Goal: Find specific page/section: Find specific page/section

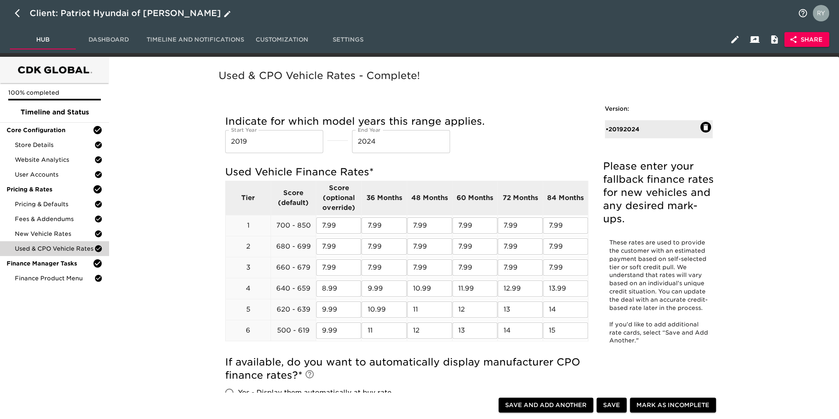
click at [16, 17] on icon "button" at bounding box center [20, 13] width 10 height 10
select select "10"
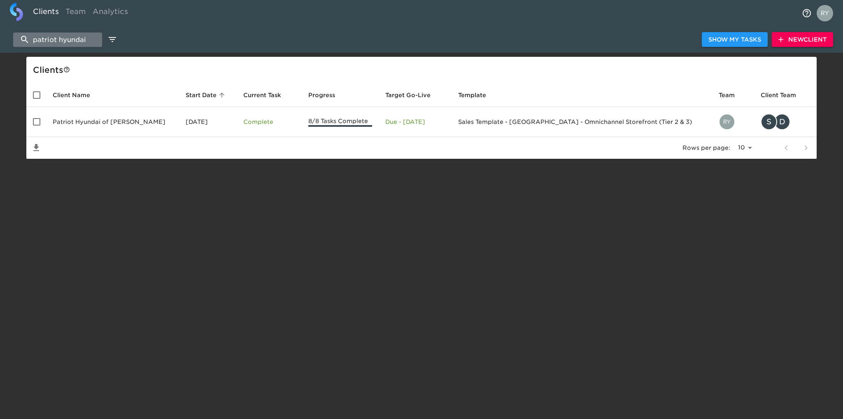
drag, startPoint x: 88, startPoint y: 39, endPoint x: 19, endPoint y: 45, distance: 69.0
click at [19, 45] on input "patriot hyundai" at bounding box center [57, 40] width 89 height 14
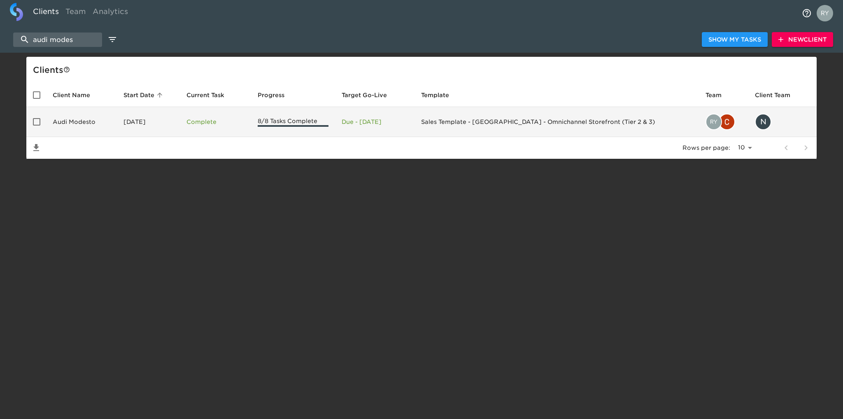
type input "audi modes"
click at [67, 121] on td "Audi Modesto" at bounding box center [81, 122] width 71 height 30
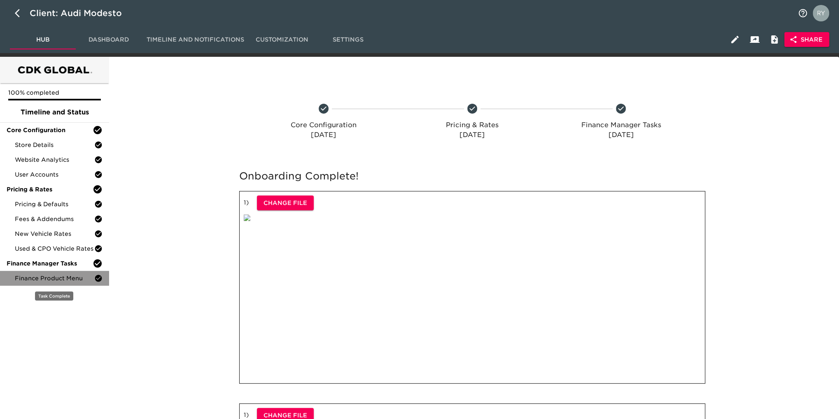
click at [55, 278] on span "Finance Product Menu" at bounding box center [54, 278] width 79 height 8
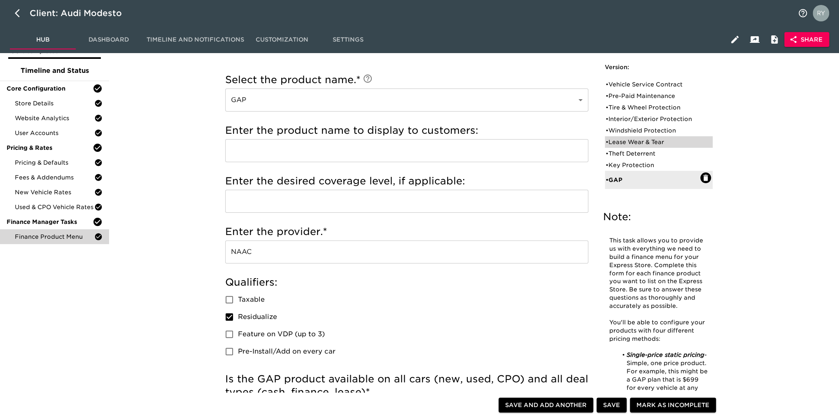
scroll to position [41, 0]
click at [659, 83] on div "• Vehicle Service Contract" at bounding box center [653, 85] width 95 height 8
type input "Vehicle Service Contract"
type input "Protective"
checkbox input "true"
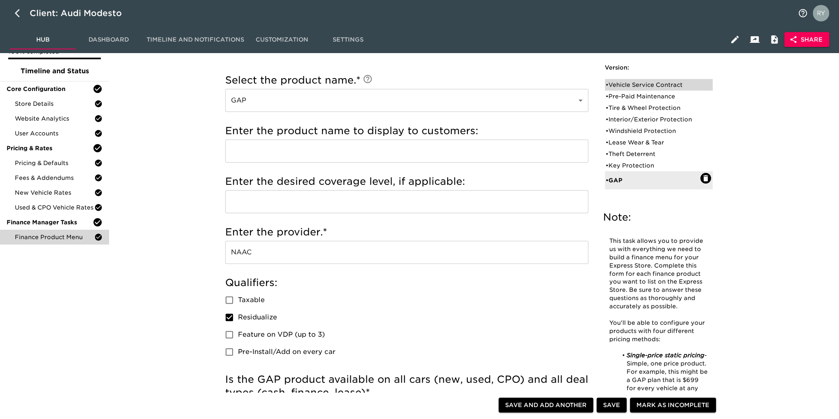
checkbox input "true"
radio input "true"
radio input "false"
checkbox input "false"
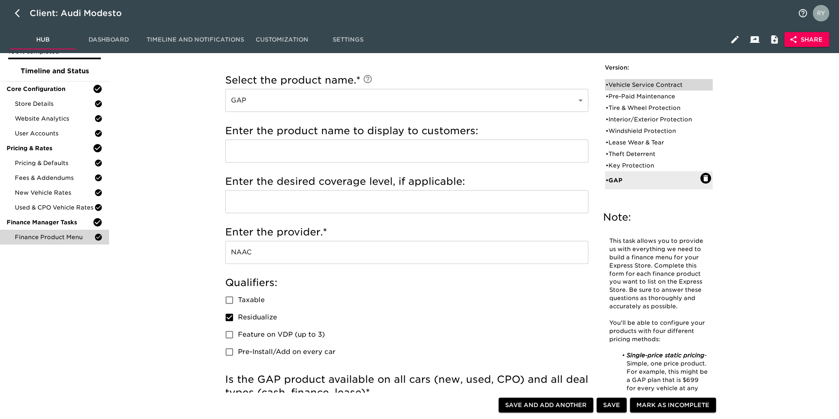
checkbox input "false"
radio input "true"
type input "72223"
radio input "true"
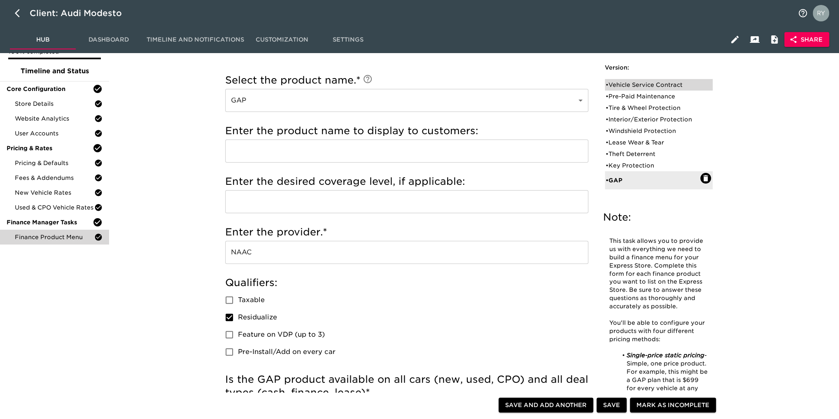
type input "2000"
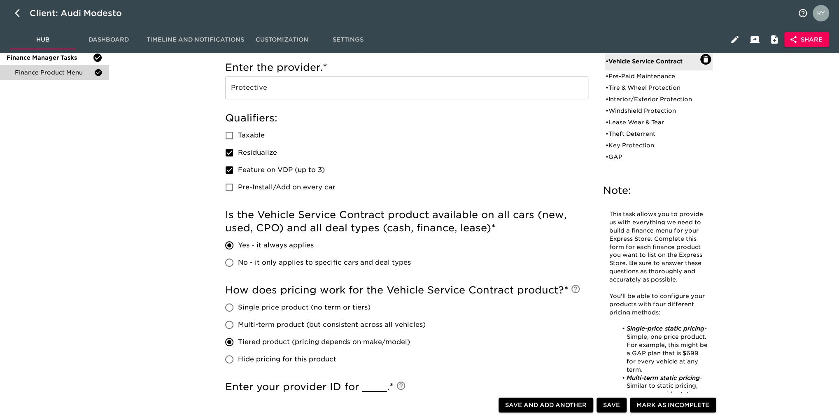
scroll to position [0, 0]
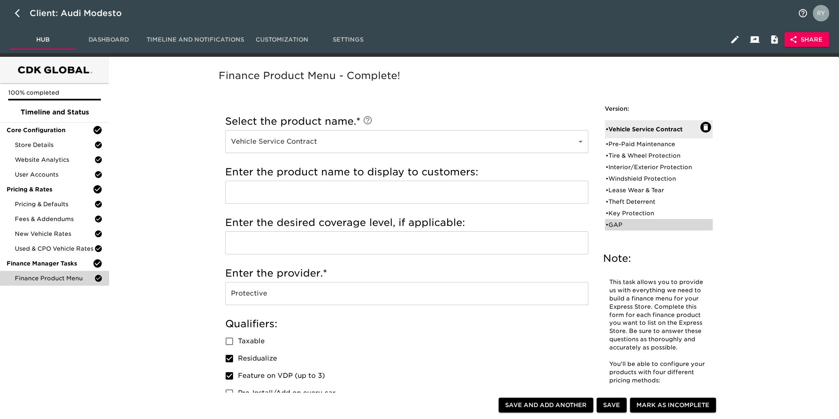
click at [620, 226] on div "• GAP" at bounding box center [653, 225] width 95 height 8
type input "GAP"
type input "NAAC"
checkbox input "false"
radio input "false"
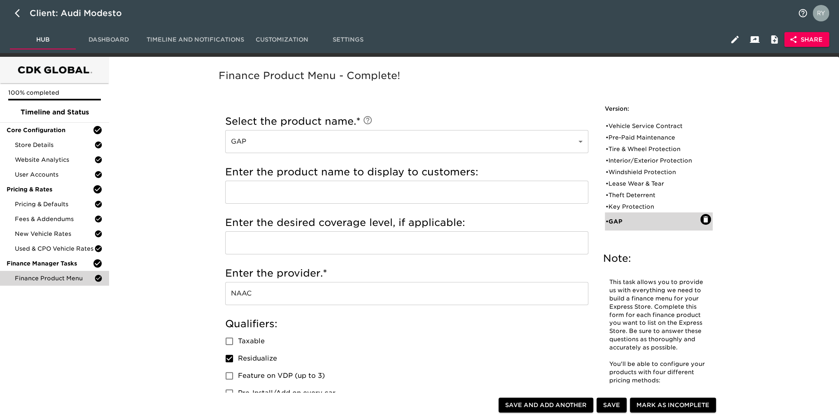
radio input "true"
checkbox input "true"
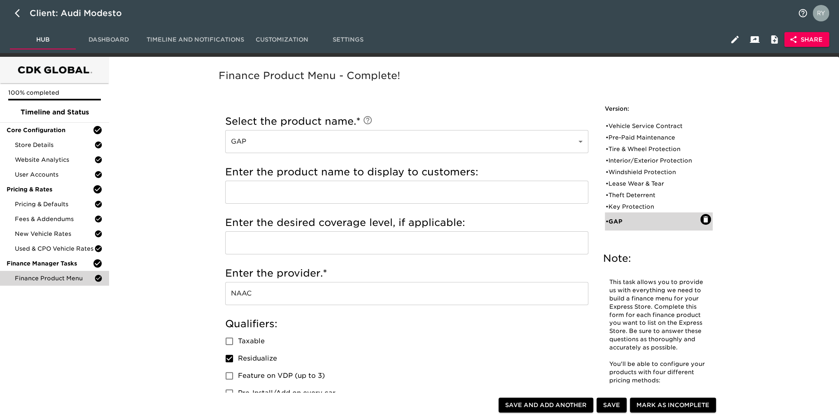
type input "D000476"
type input "600"
drag, startPoint x: 646, startPoint y: 127, endPoint x: 647, endPoint y: 133, distance: 5.6
click at [646, 127] on div "• Vehicle Service Contract" at bounding box center [653, 126] width 95 height 8
type input "Vehicle Service Contract"
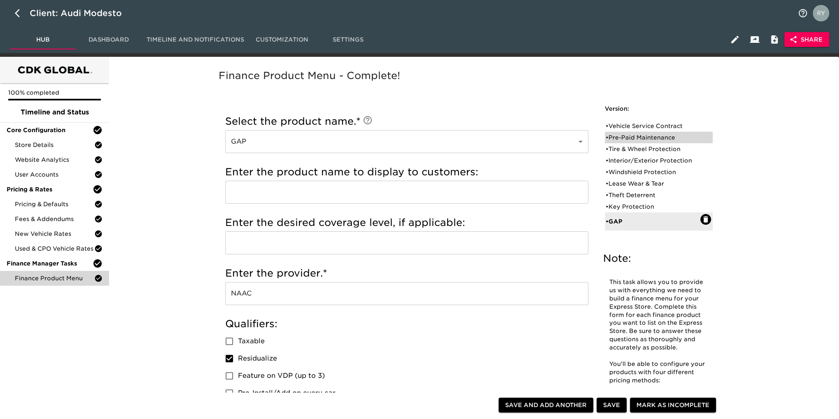
type input "Protective"
checkbox input "true"
radio input "true"
radio input "false"
checkbox input "false"
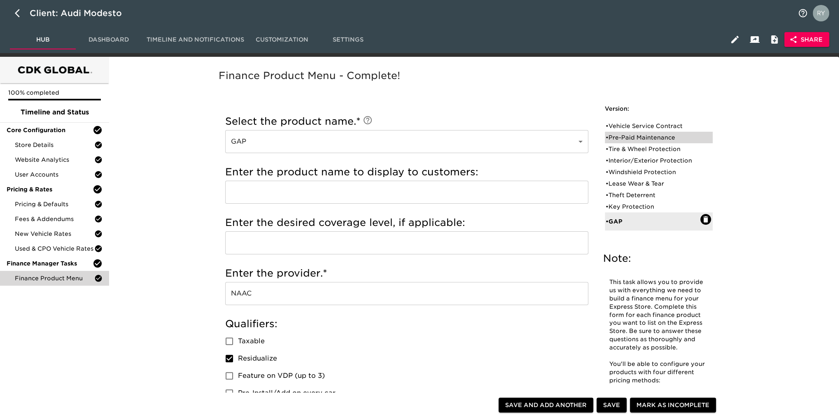
checkbox input "false"
type input "72223"
type input "2000"
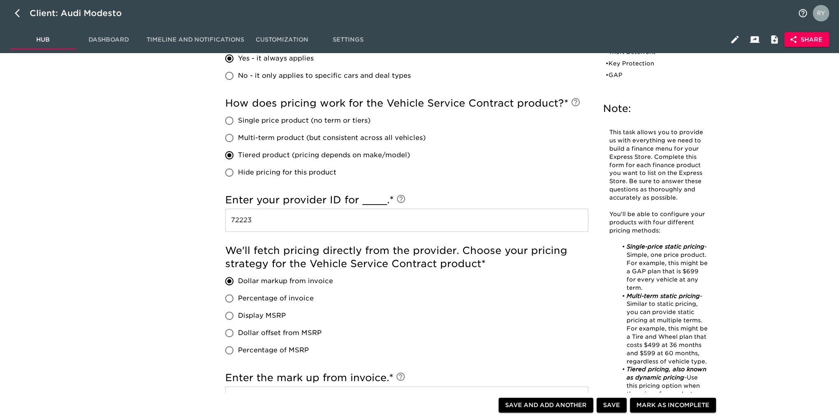
scroll to position [453, 0]
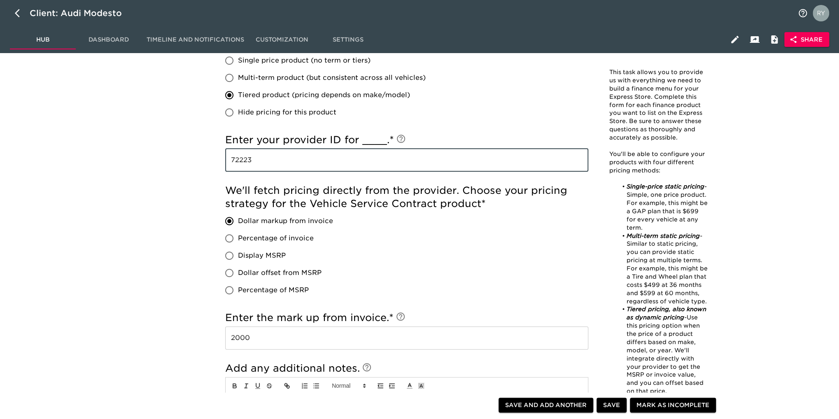
drag, startPoint x: 259, startPoint y: 164, endPoint x: 220, endPoint y: 166, distance: 38.3
click at [220, 166] on div "Incomplete: Enter the custom product name. Incomplete: Select when this product…" at bounding box center [407, 52] width 376 height 803
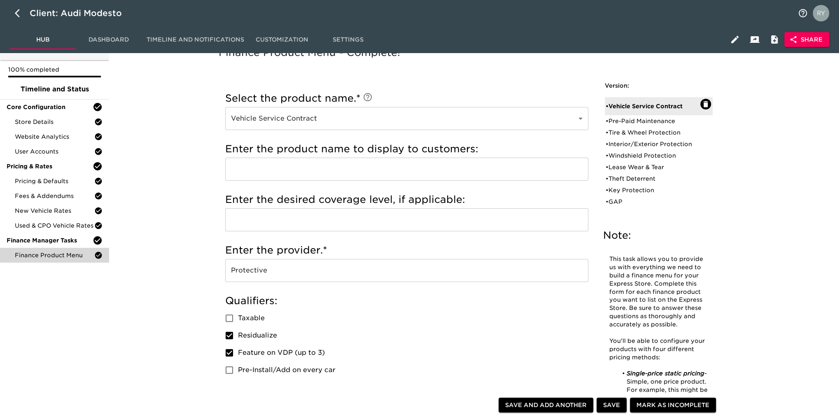
scroll to position [0, 0]
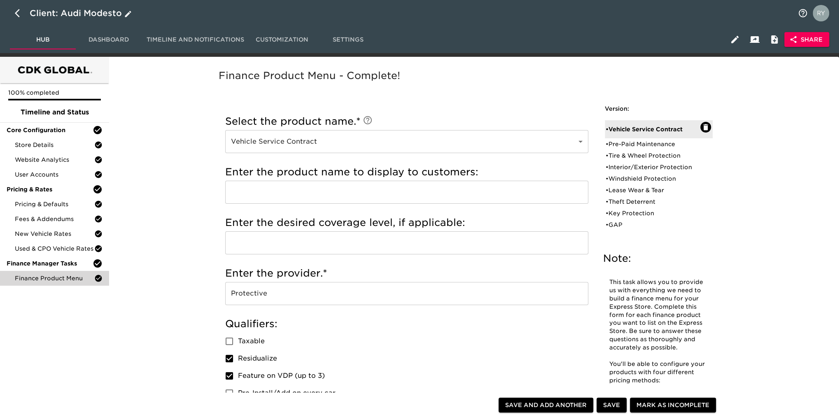
click at [16, 14] on icon "button" at bounding box center [20, 13] width 10 height 10
select select "10"
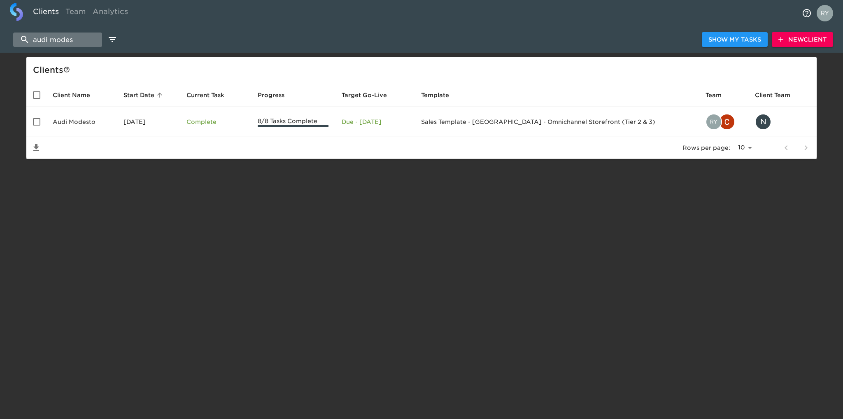
drag, startPoint x: 61, startPoint y: 42, endPoint x: 15, endPoint y: 41, distance: 46.1
click at [15, 41] on input "audi modes" at bounding box center [57, 40] width 89 height 14
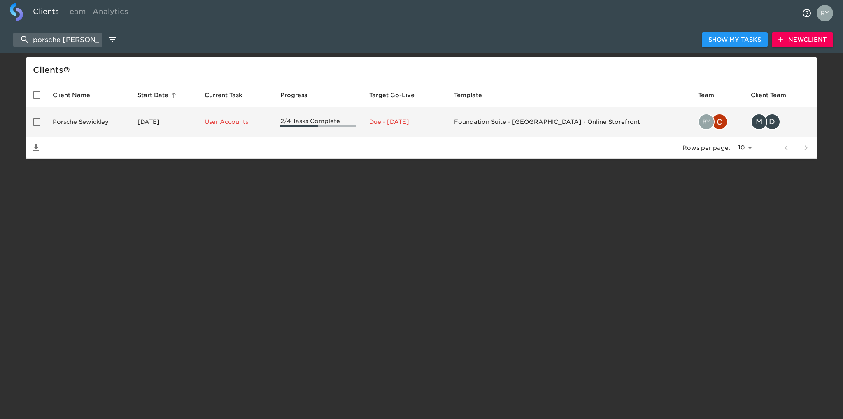
type input "porsche [PERSON_NAME]"
click at [107, 120] on td "Porsche Sewickley" at bounding box center [88, 122] width 85 height 30
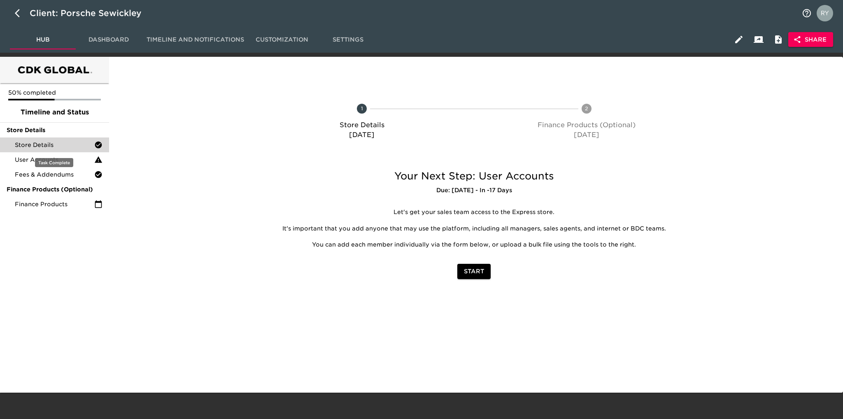
click at [48, 142] on span "Store Details" at bounding box center [54, 145] width 79 height 8
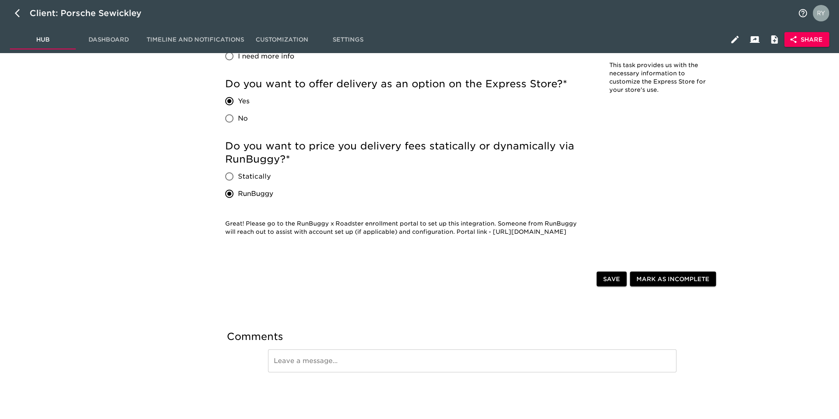
scroll to position [1252, 0]
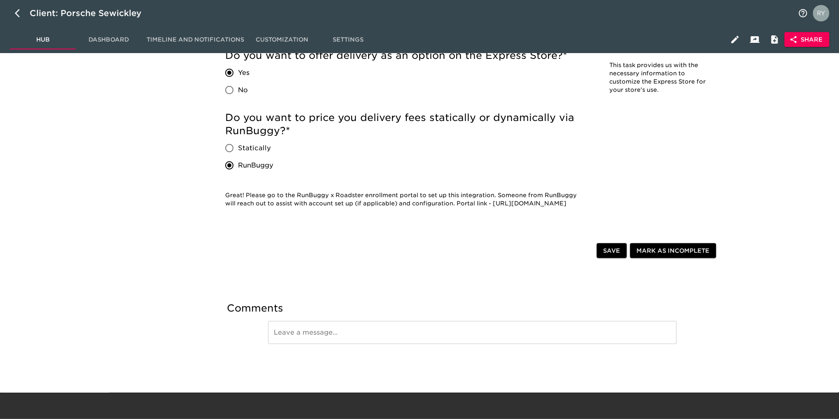
drag, startPoint x: 225, startPoint y: 203, endPoint x: 485, endPoint y: 222, distance: 260.9
copy div "[URL][DOMAIN_NAME]"
